Goal: Navigation & Orientation: Find specific page/section

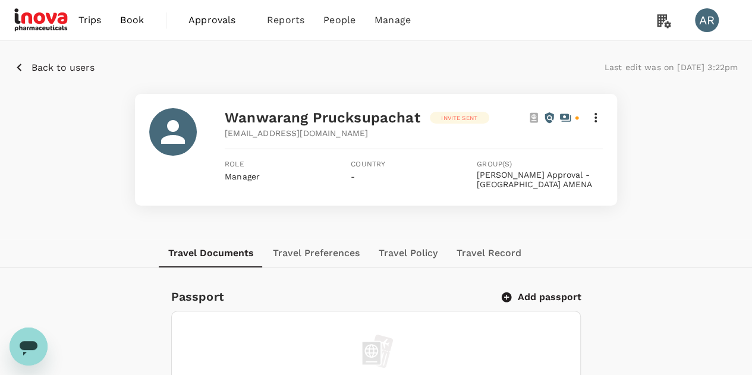
click at [92, 20] on span "Trips" at bounding box center [89, 20] width 23 height 14
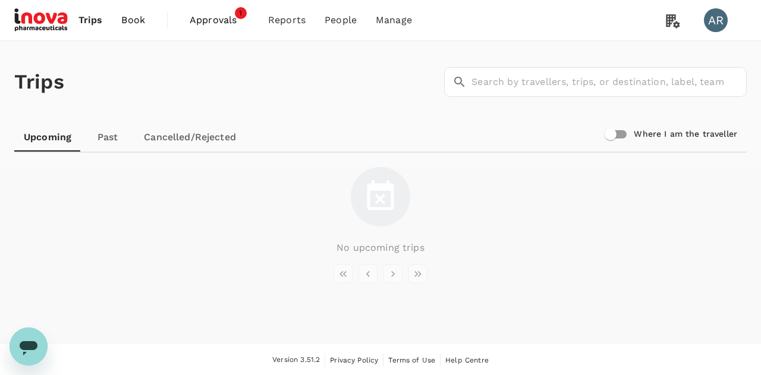
click at [207, 15] on span "Approvals" at bounding box center [219, 20] width 59 height 14
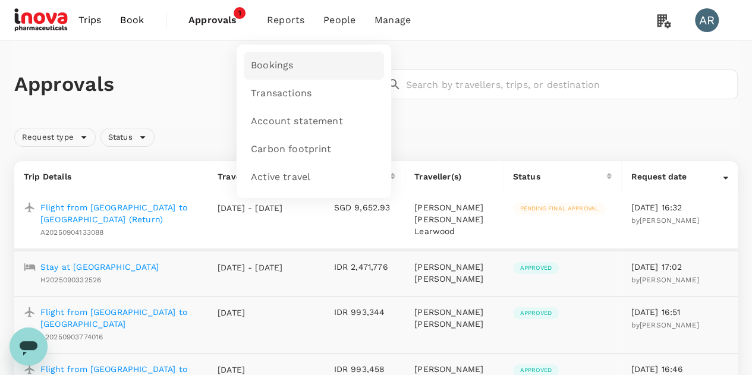
click at [319, 62] on link "Bookings" at bounding box center [314, 66] width 140 height 28
